Goal: Information Seeking & Learning: Check status

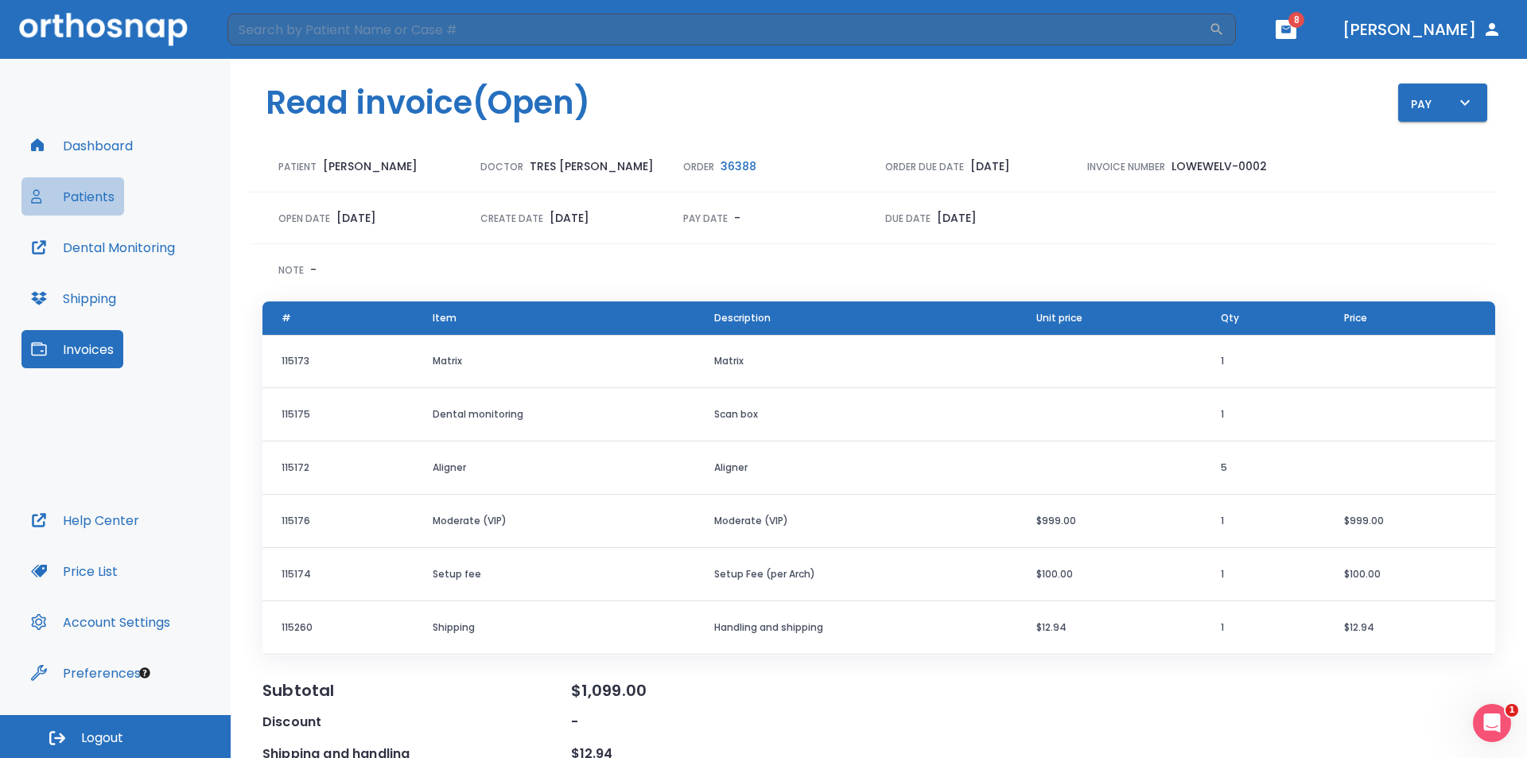
click at [97, 204] on button "Patients" at bounding box center [72, 196] width 103 height 38
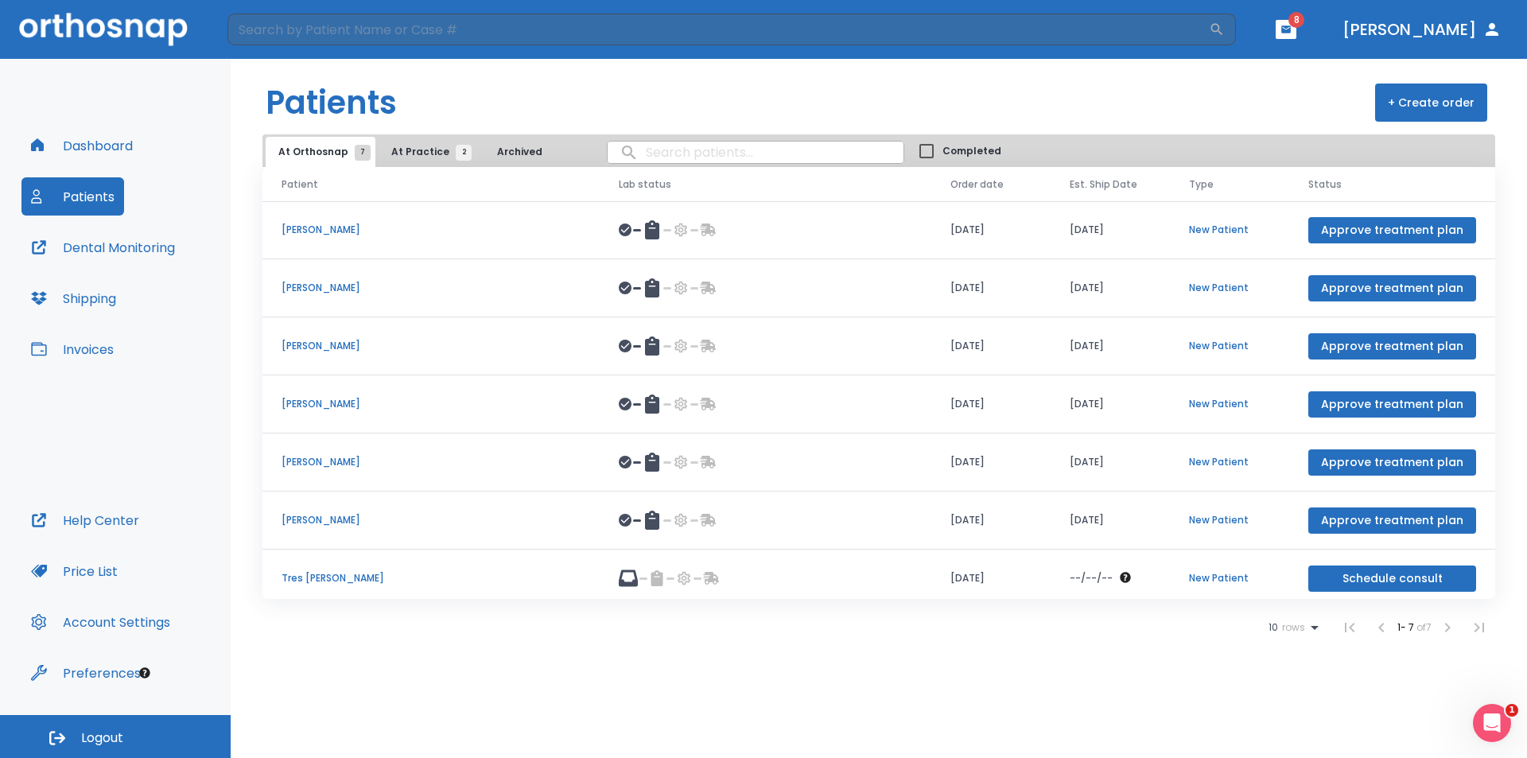
click at [323, 461] on p "[PERSON_NAME]" at bounding box center [431, 462] width 299 height 14
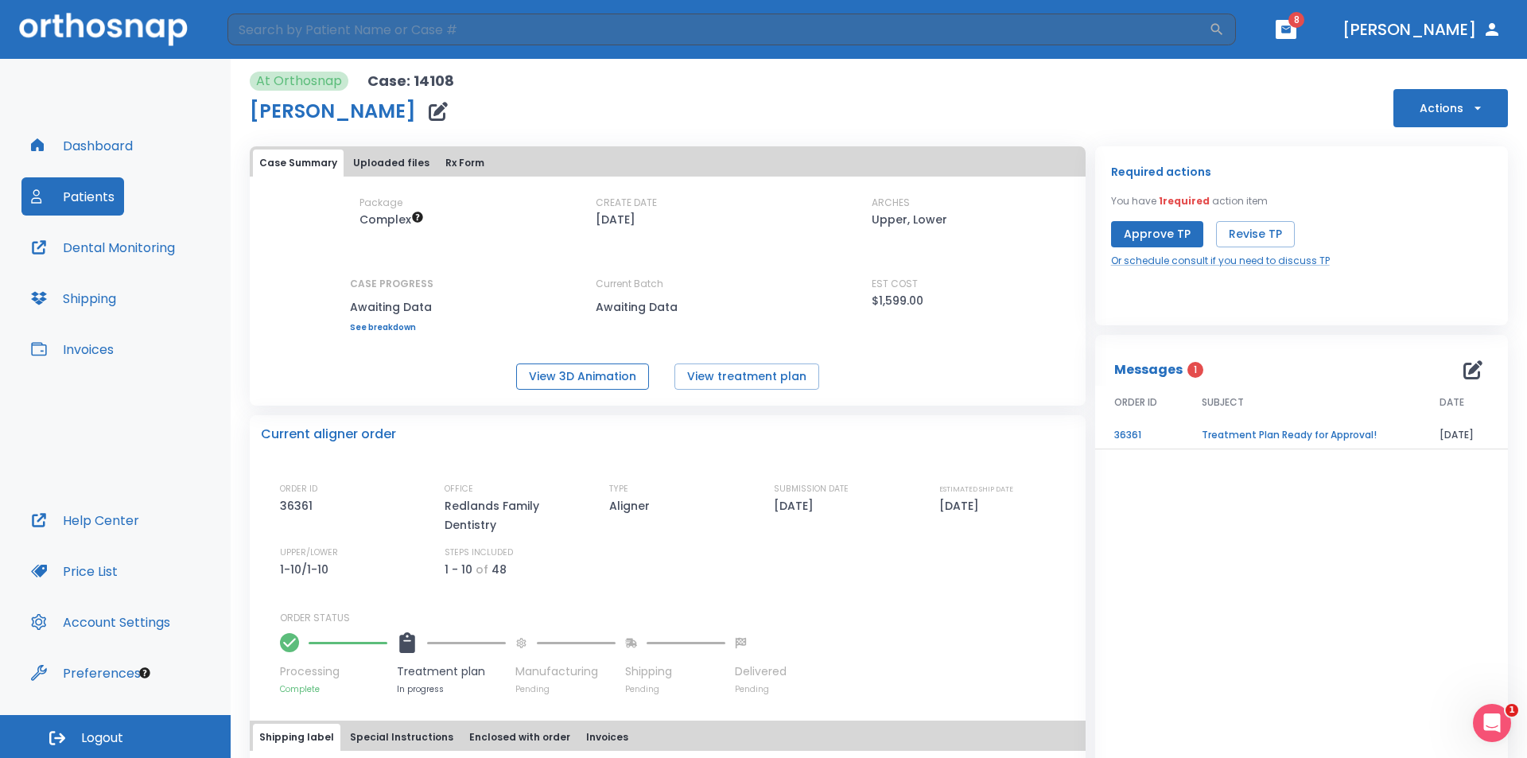
click at [597, 389] on button "View 3D Animation" at bounding box center [582, 377] width 133 height 26
click at [100, 208] on button "Patients" at bounding box center [72, 196] width 103 height 38
